Goal: Task Accomplishment & Management: Manage account settings

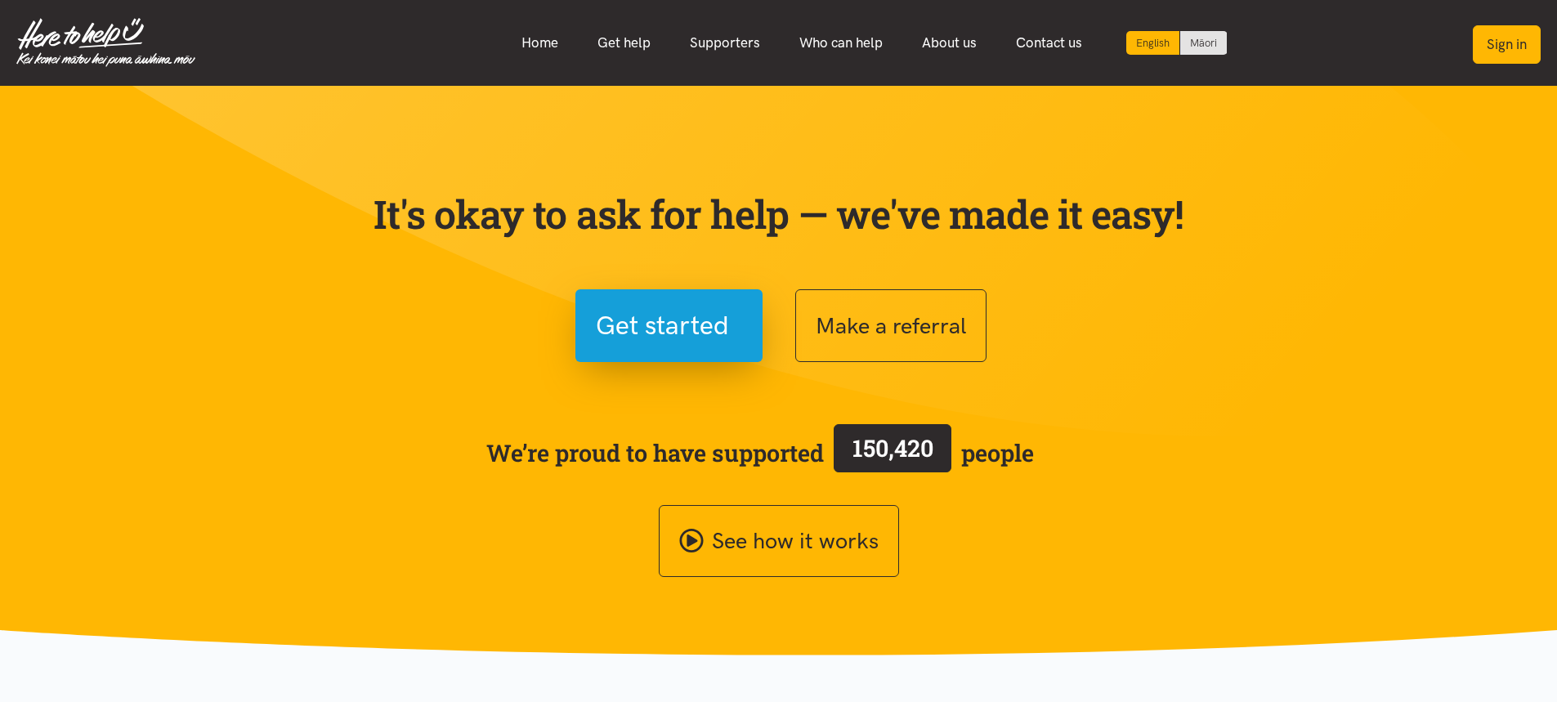
click at [1504, 50] on button "Sign in" at bounding box center [1507, 44] width 68 height 38
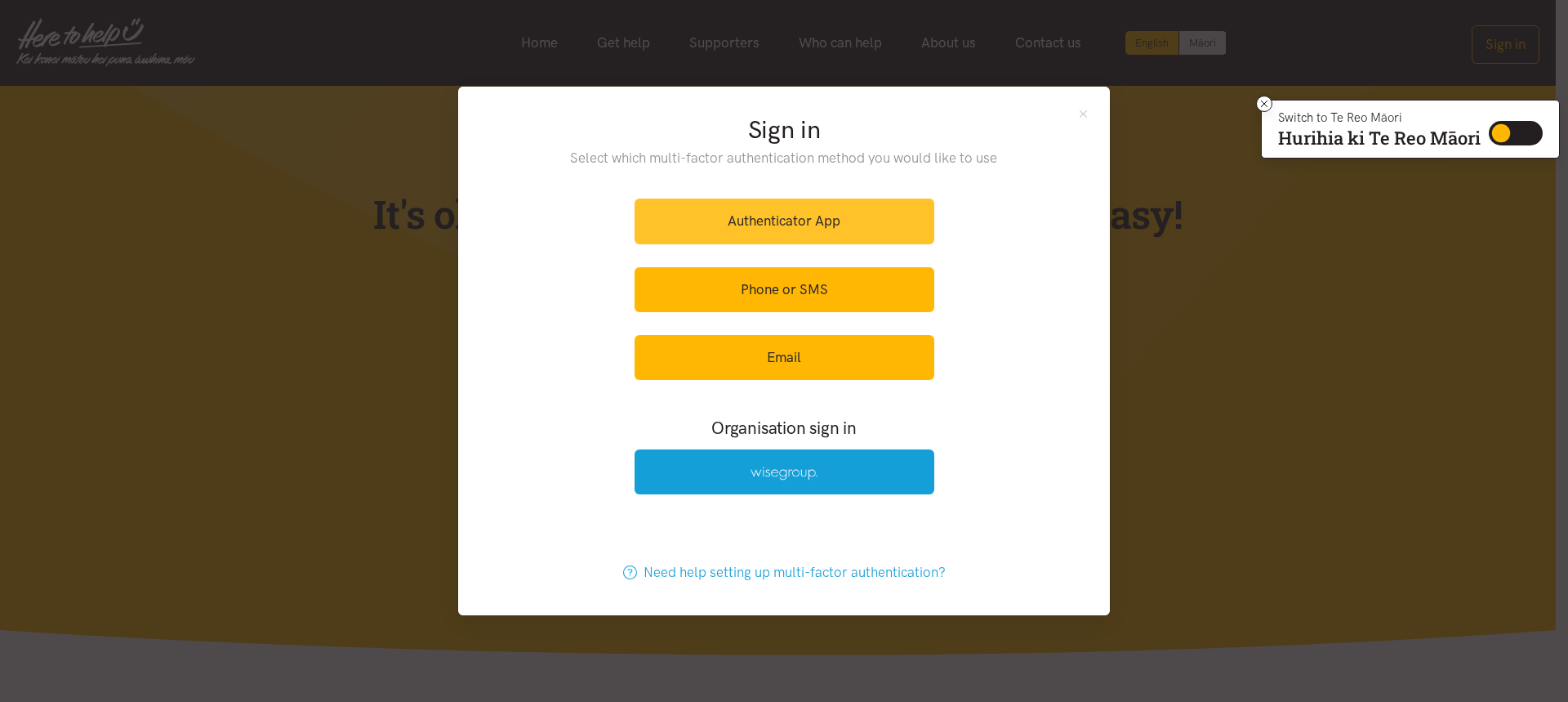
click at [806, 221] on link "Authenticator App" at bounding box center [784, 221] width 300 height 45
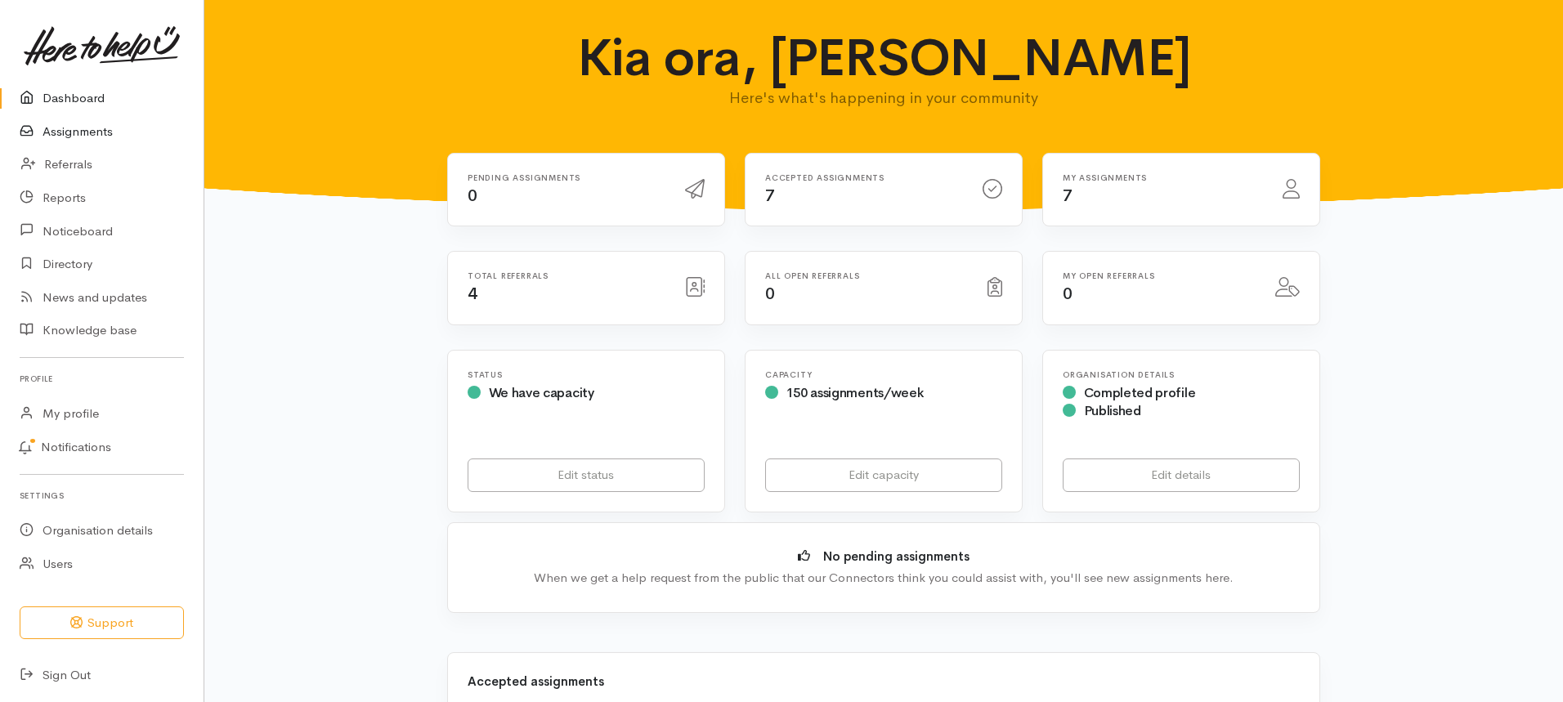
click at [100, 131] on link "Assignments" at bounding box center [102, 132] width 204 height 34
